Goal: Check status: Check status

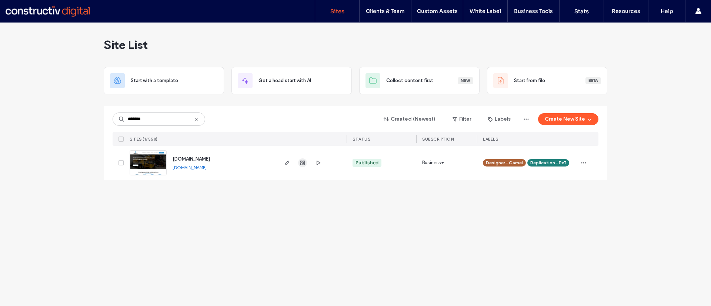
type input "*******"
click at [304, 164] on icon "button" at bounding box center [302, 163] width 6 height 6
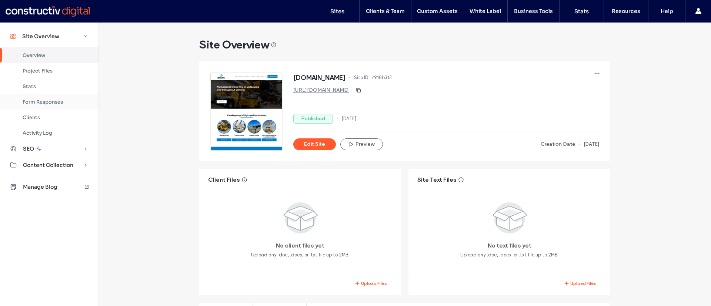
click at [41, 105] on div "Form Responses" at bounding box center [49, 102] width 98 height 16
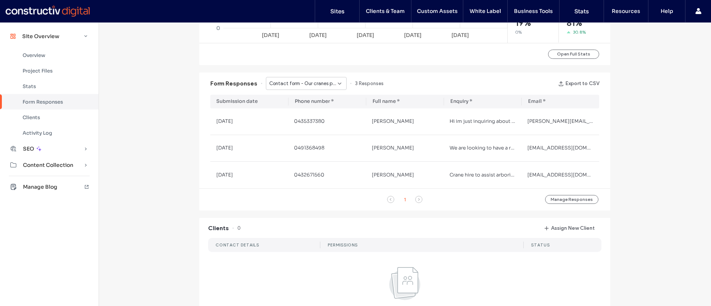
scroll to position [422, 0]
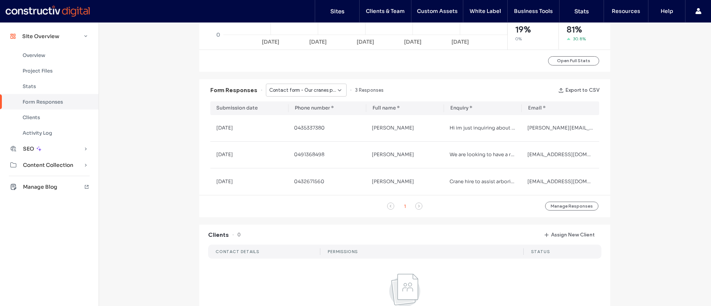
click at [313, 98] on div "Form Responses Contact form - Our cranes page 3 Responses Export to CSV" at bounding box center [404, 90] width 411 height 22
click at [309, 94] on div "Contact form - Our cranes page" at bounding box center [306, 90] width 81 height 13
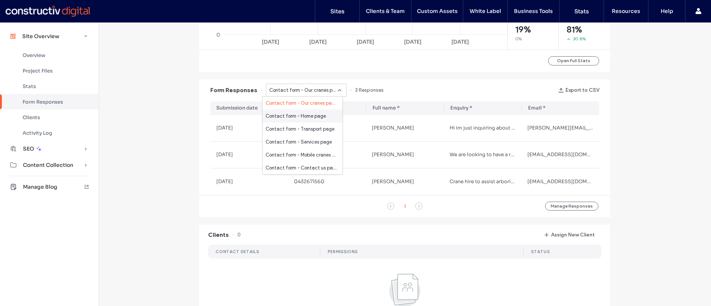
click at [294, 118] on span "Contact form - Home page" at bounding box center [295, 116] width 60 height 7
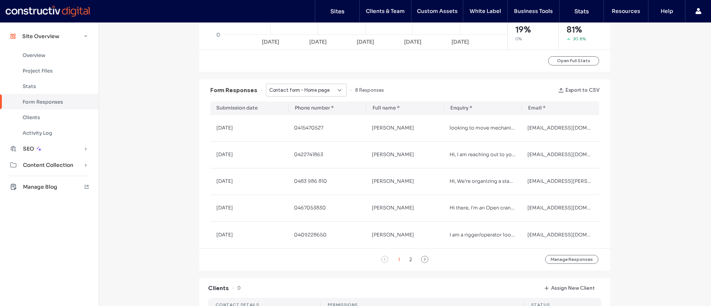
click at [309, 88] on span "Contact form - Home page" at bounding box center [299, 90] width 60 height 7
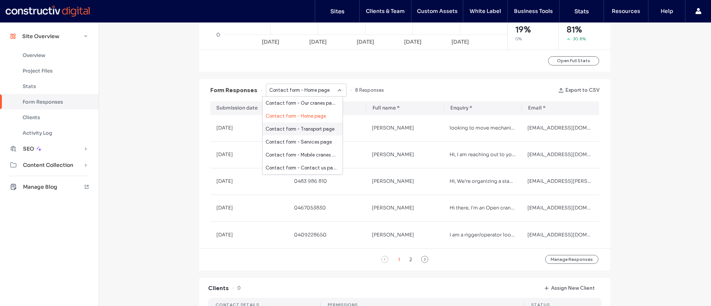
click at [299, 126] on span "Contact form - Transport page" at bounding box center [299, 128] width 69 height 7
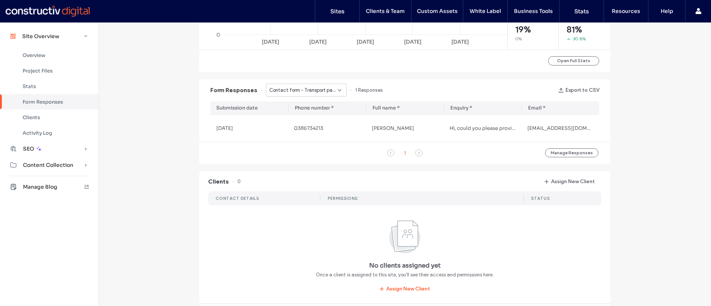
click at [312, 87] on span "Contact form - Transport page" at bounding box center [303, 90] width 68 height 7
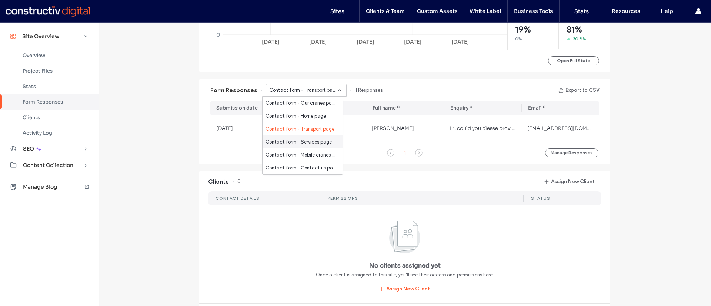
click at [312, 139] on span "Contact form - Services page" at bounding box center [298, 141] width 66 height 7
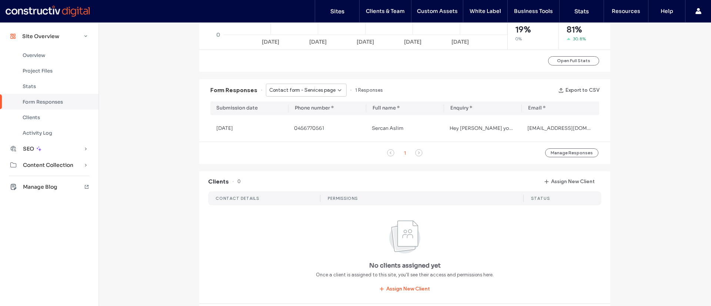
click at [303, 88] on span "Contact form - Services page" at bounding box center [302, 90] width 66 height 7
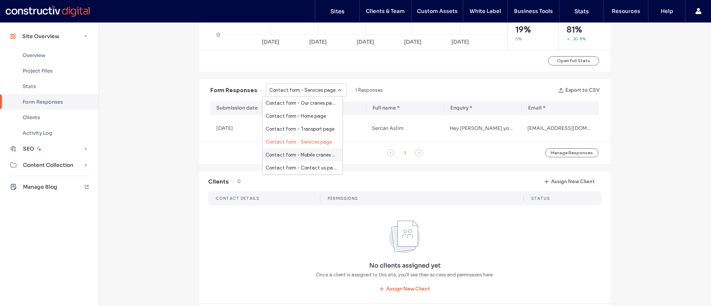
click at [302, 159] on div "Contact form - Mobile cranes page" at bounding box center [302, 154] width 80 height 13
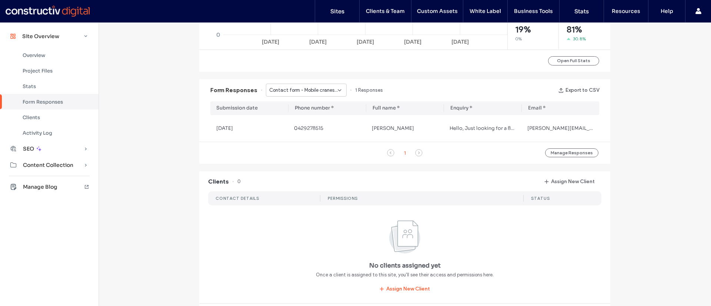
click at [295, 90] on span "Contact form - Mobile cranes page" at bounding box center [303, 90] width 68 height 7
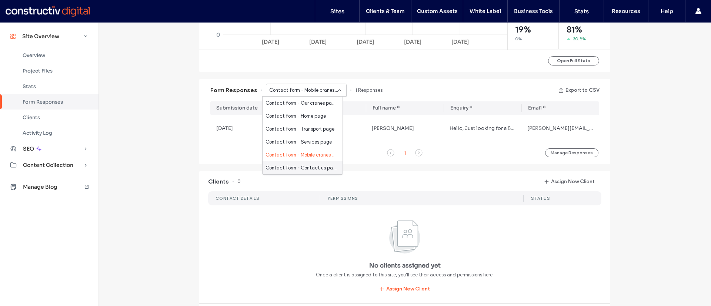
click at [295, 168] on span "Contact form - Contact us page" at bounding box center [300, 167] width 71 height 7
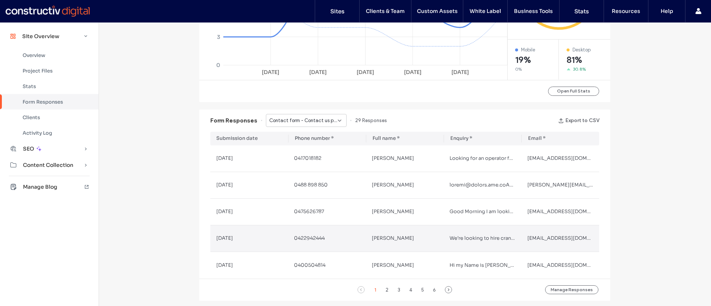
scroll to position [390, 0]
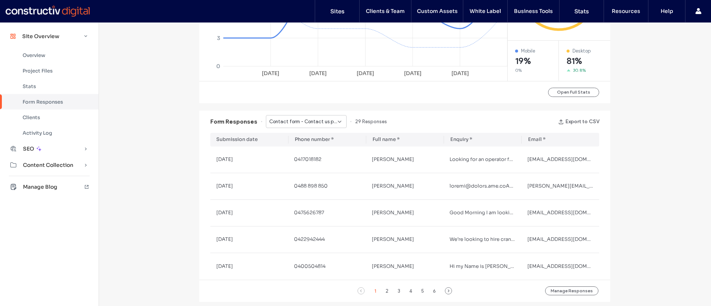
click at [299, 123] on span "Contact form - Contact us page" at bounding box center [303, 121] width 68 height 7
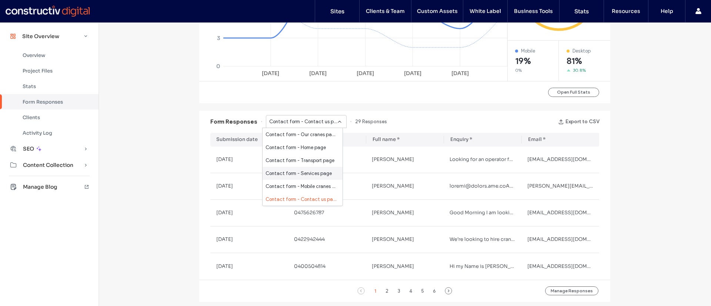
click at [167, 161] on div "Site Overview [DOMAIN_NAME] Site ID: 7918b313 [URL][DOMAIN_NAME] Published [DAT…" at bounding box center [404, 156] width 612 height 1049
